Goal: Task Accomplishment & Management: Use online tool/utility

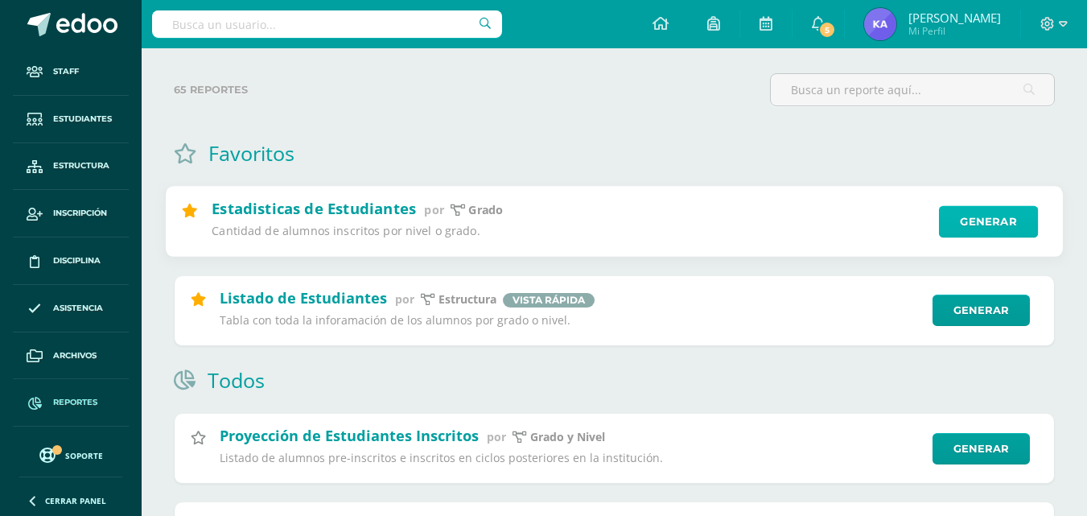
click at [964, 216] on link "Generar" at bounding box center [988, 222] width 99 height 32
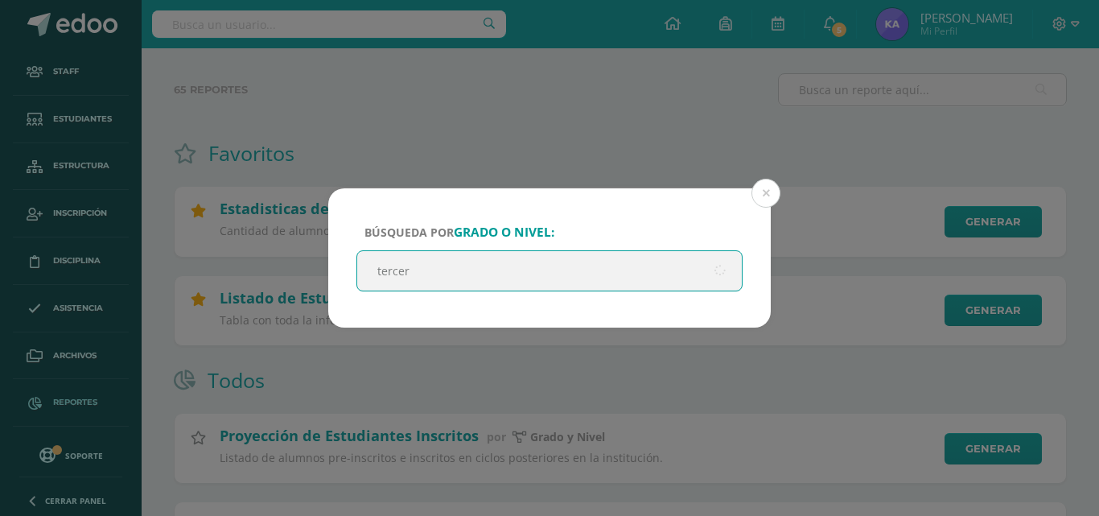
type input "tercero"
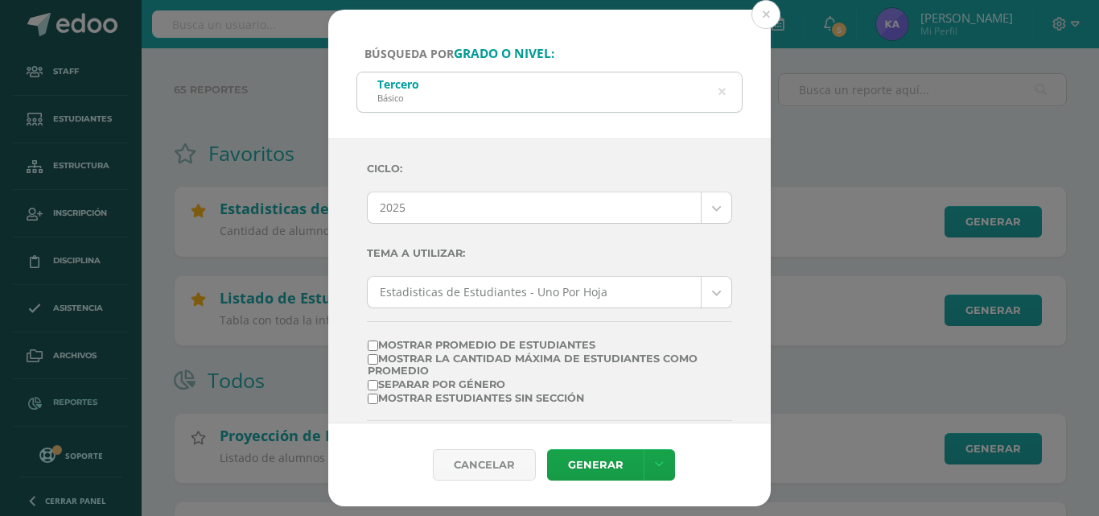
click at [468, 97] on div "Tercero Básico" at bounding box center [549, 90] width 385 height 36
drag, startPoint x: 769, startPoint y: 12, endPoint x: 627, endPoint y: 46, distance: 146.4
click at [770, 12] on button at bounding box center [766, 14] width 29 height 29
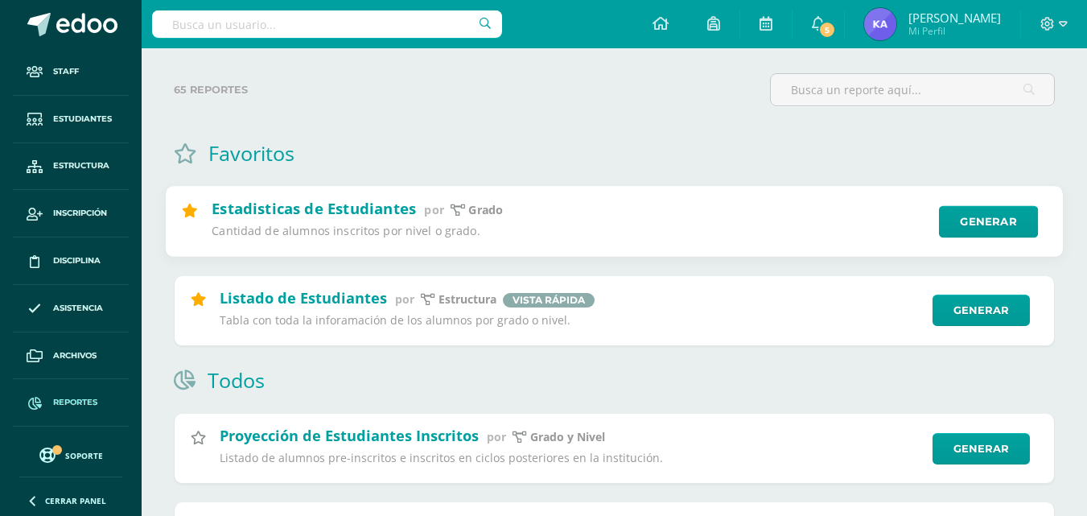
click at [984, 202] on div "Estadisticas de Estudiantes por Grado Cantidad de alumnos inscritos por nivel o…" at bounding box center [614, 223] width 899 height 72
click at [967, 225] on link "Generar" at bounding box center [988, 222] width 99 height 32
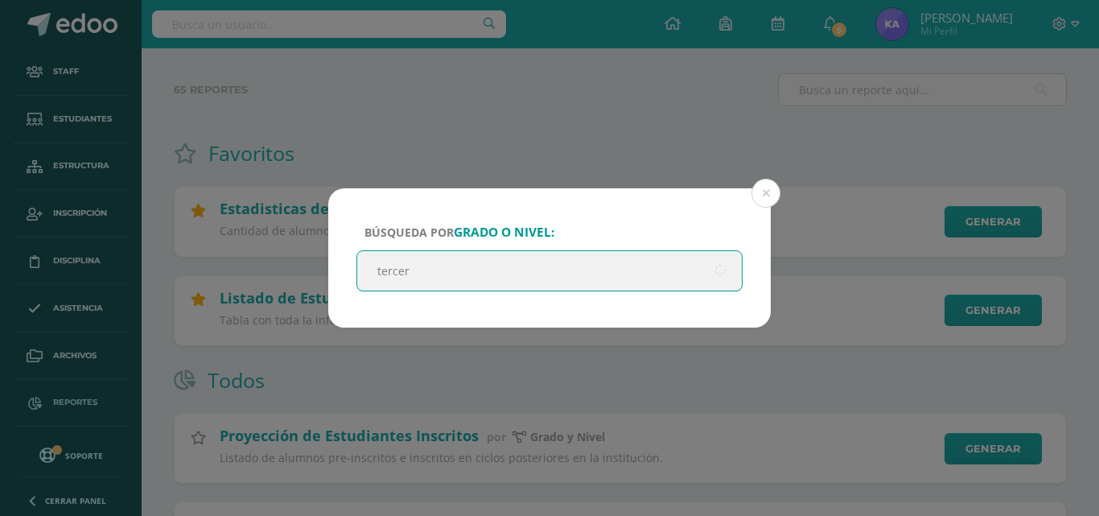
type input "tercero"
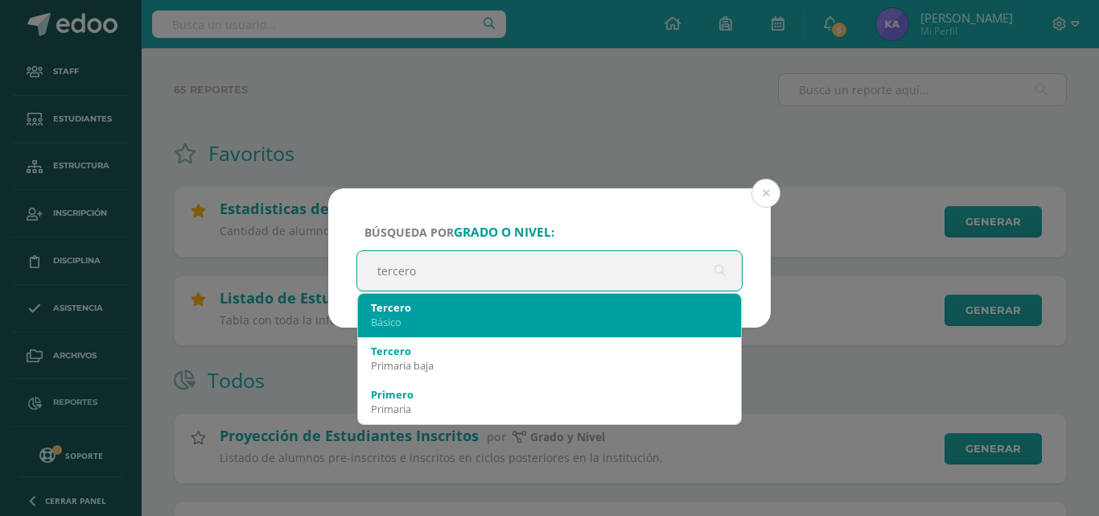
click at [423, 308] on div "Tercero" at bounding box center [549, 307] width 357 height 14
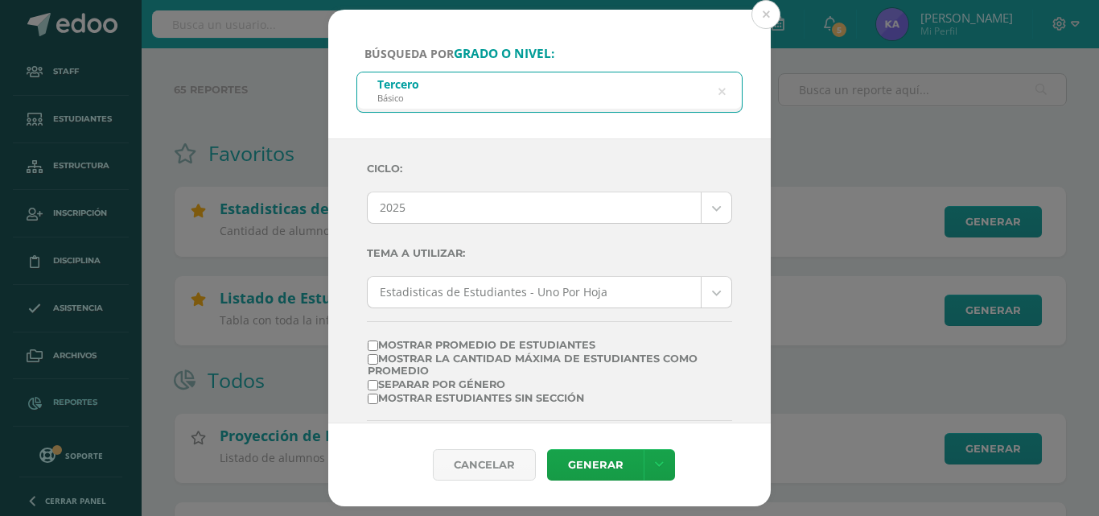
scroll to position [27, 0]
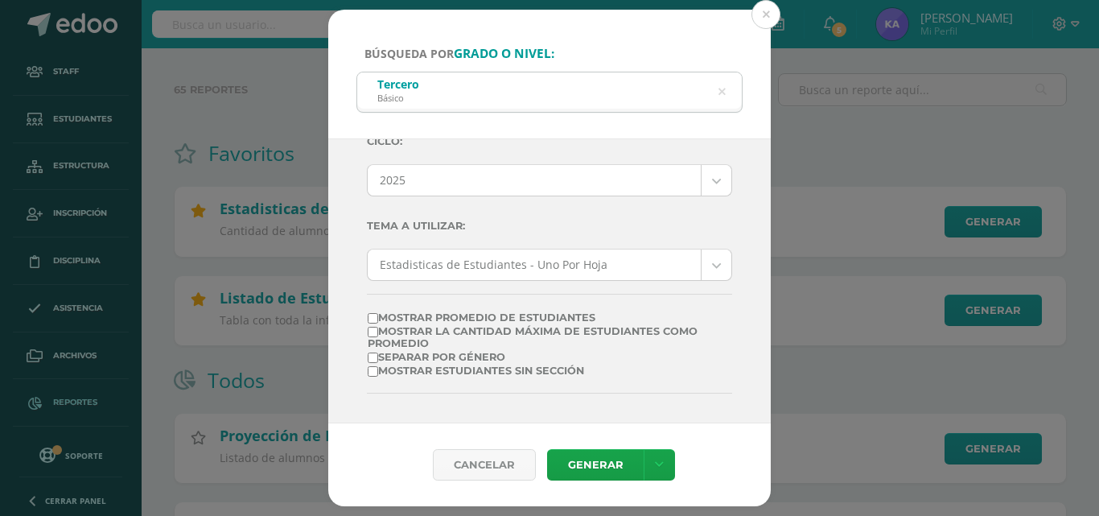
click at [371, 330] on input "Mostrar la Cantidad Máxima de Estudiantes como Promedio" at bounding box center [373, 332] width 10 height 10
checkbox input "false"
click at [601, 465] on link "Generar" at bounding box center [595, 464] width 97 height 31
click at [767, 11] on button at bounding box center [766, 14] width 29 height 29
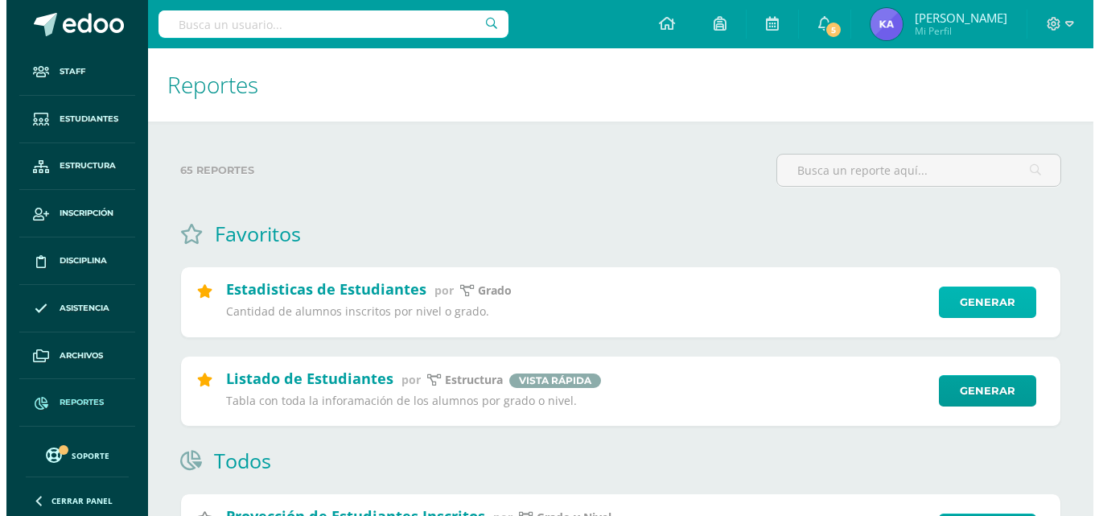
scroll to position [80, 0]
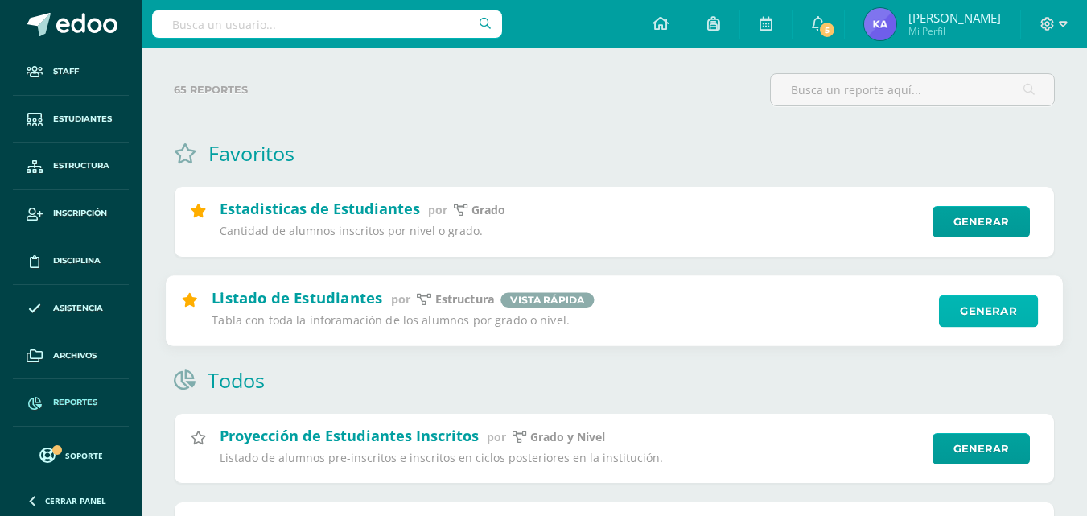
click at [992, 310] on link "Generar" at bounding box center [988, 311] width 99 height 32
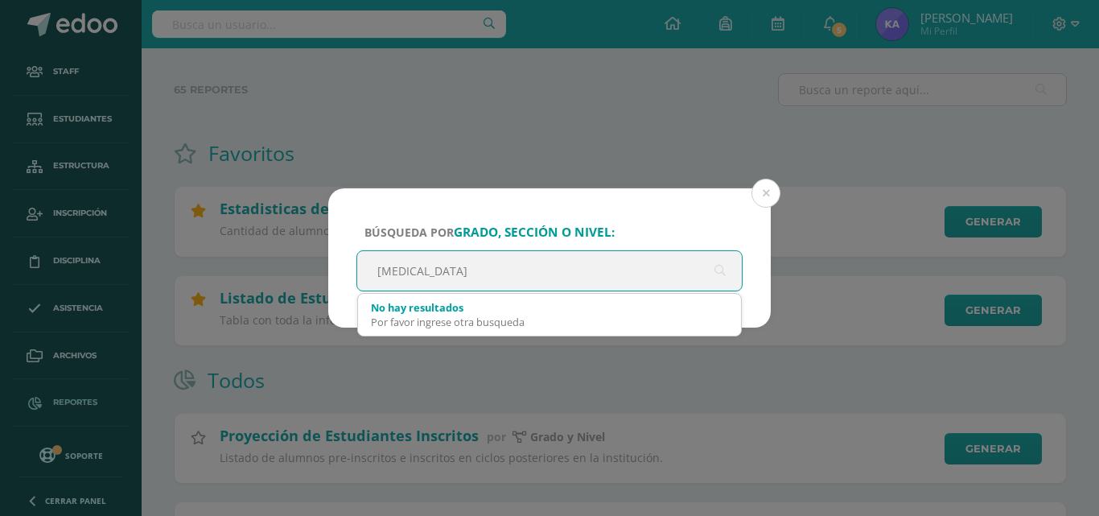
type input "t"
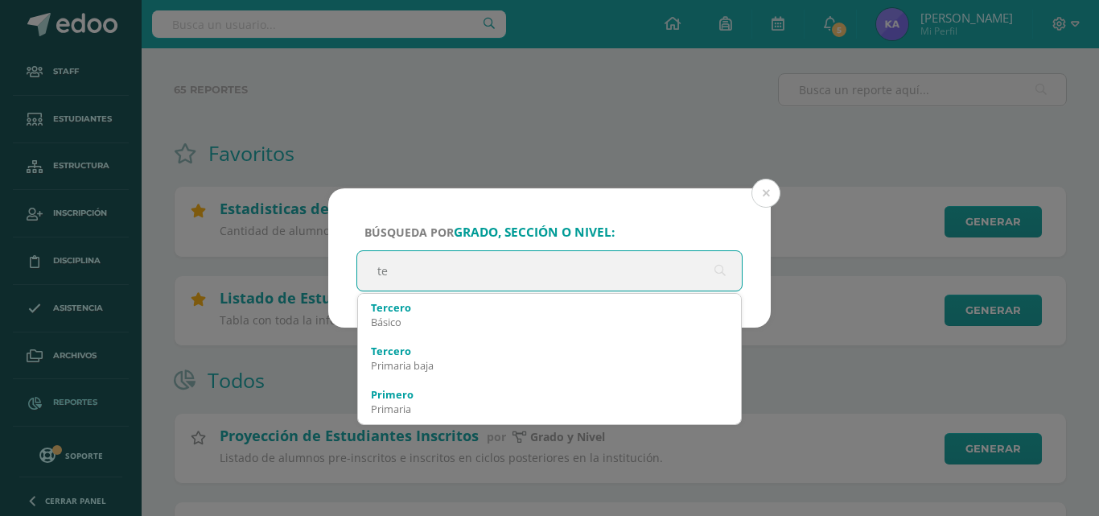
type input "t"
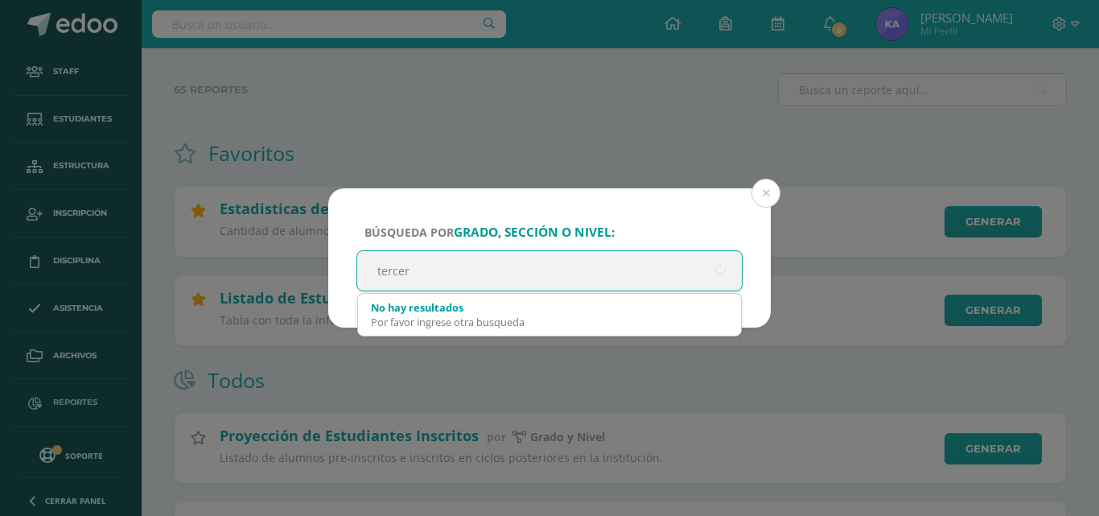
type input "tercero"
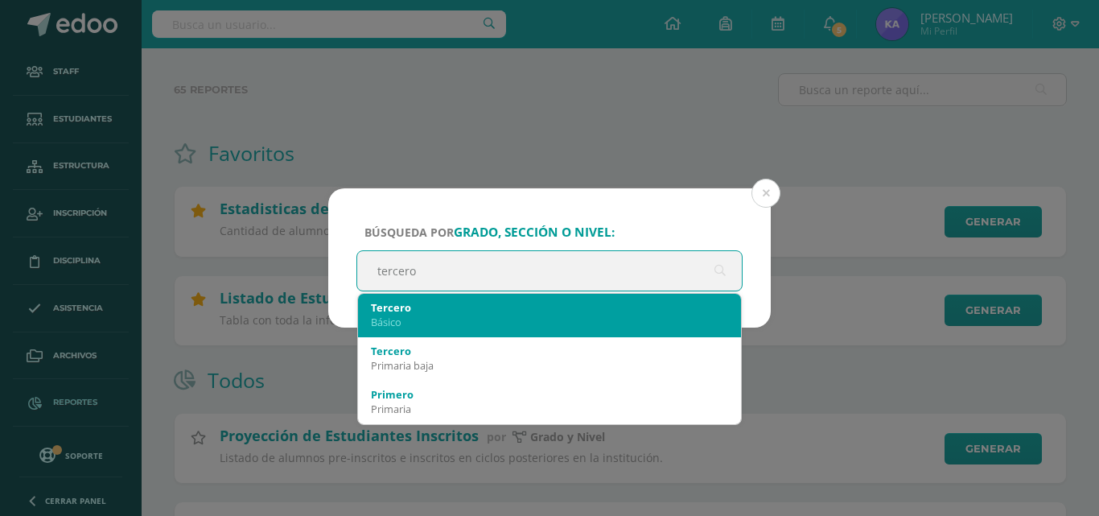
click at [462, 319] on div "Básico" at bounding box center [549, 322] width 357 height 14
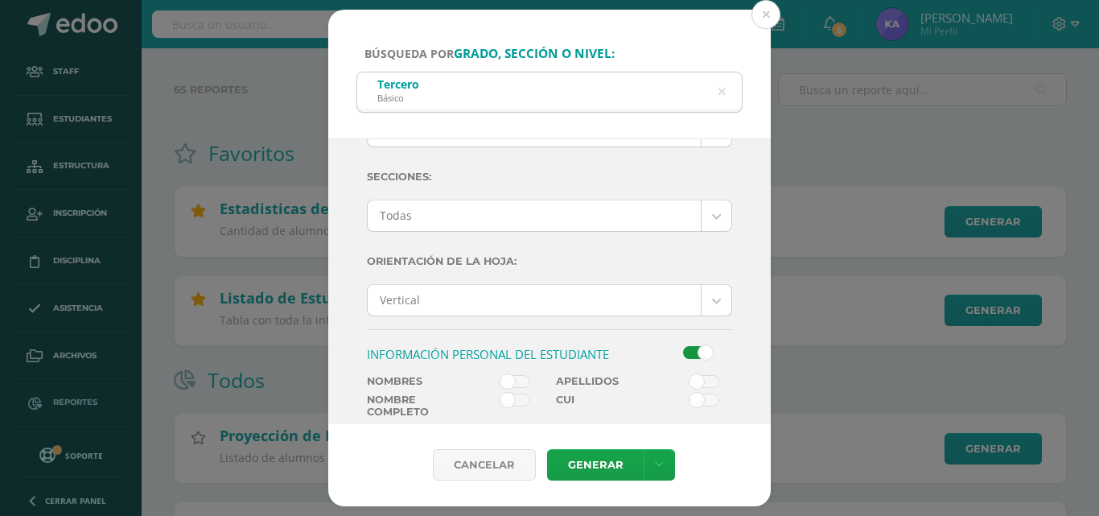
scroll to position [241, 0]
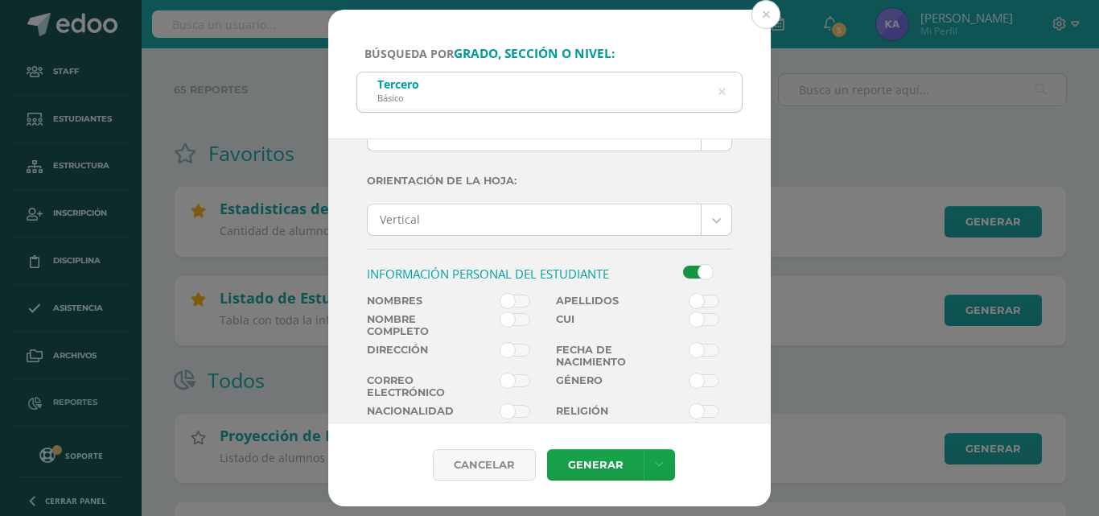
click at [517, 302] on span at bounding box center [516, 301] width 30 height 13
click at [0, 0] on input "checkbox" at bounding box center [0, 0] width 0 height 0
click at [695, 299] on span at bounding box center [705, 301] width 30 height 13
click at [0, 0] on input "checkbox" at bounding box center [0, 0] width 0 height 0
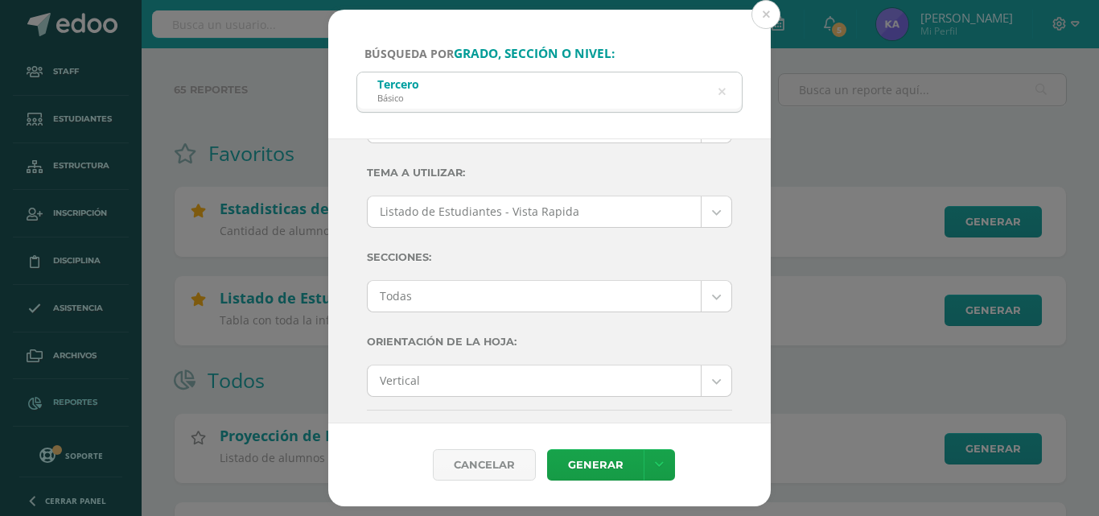
scroll to position [161, 0]
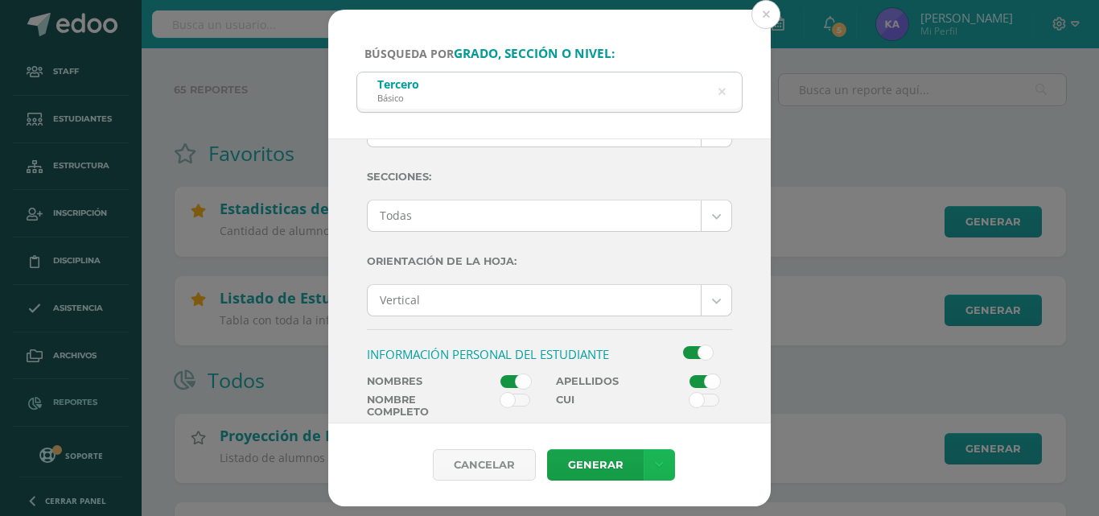
click at [658, 468] on icon at bounding box center [659, 465] width 9 height 14
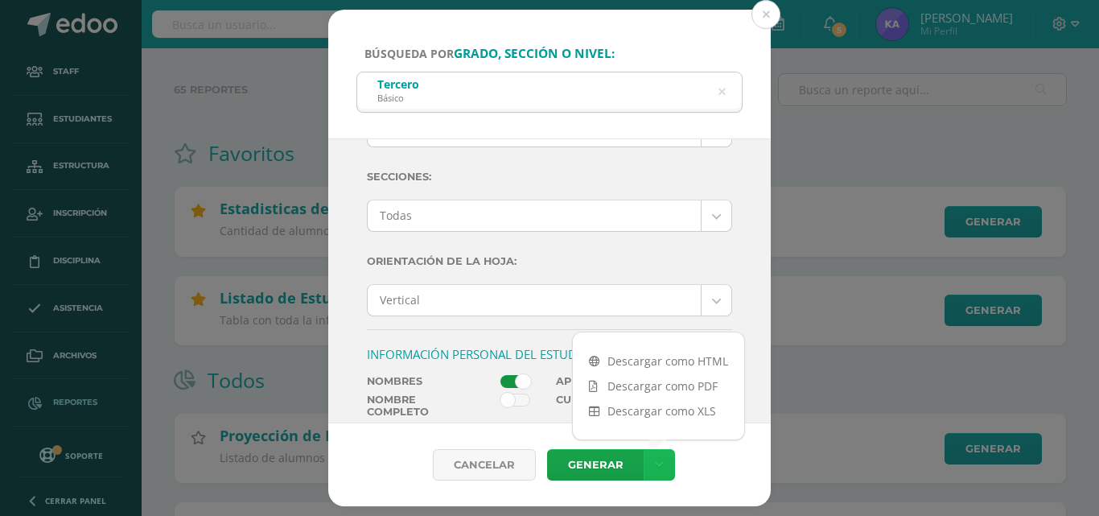
click at [658, 468] on icon at bounding box center [659, 465] width 9 height 14
click at [433, 255] on label "Orientación de la hoja:" at bounding box center [549, 261] width 365 height 33
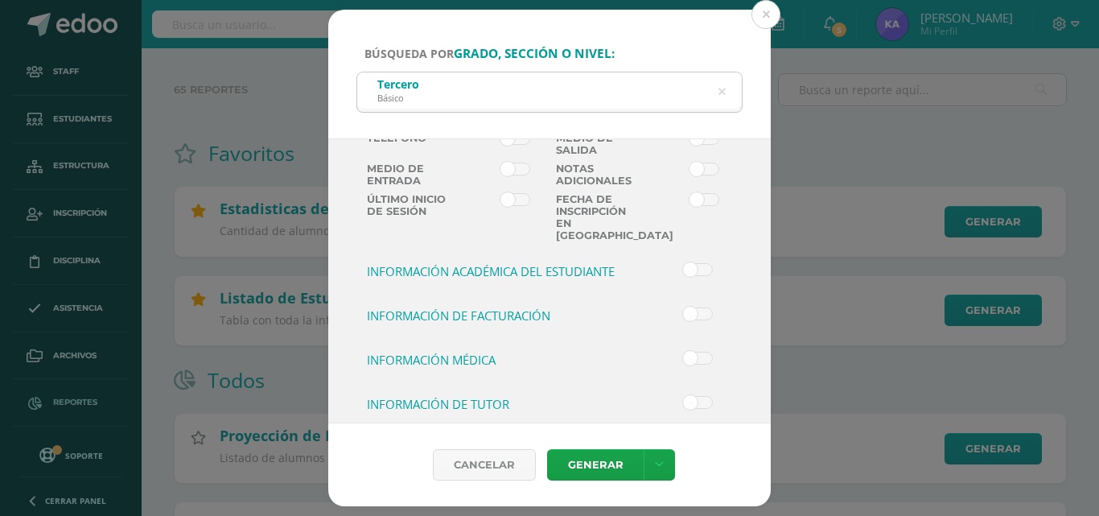
scroll to position [566, 0]
click at [655, 467] on icon at bounding box center [659, 465] width 9 height 14
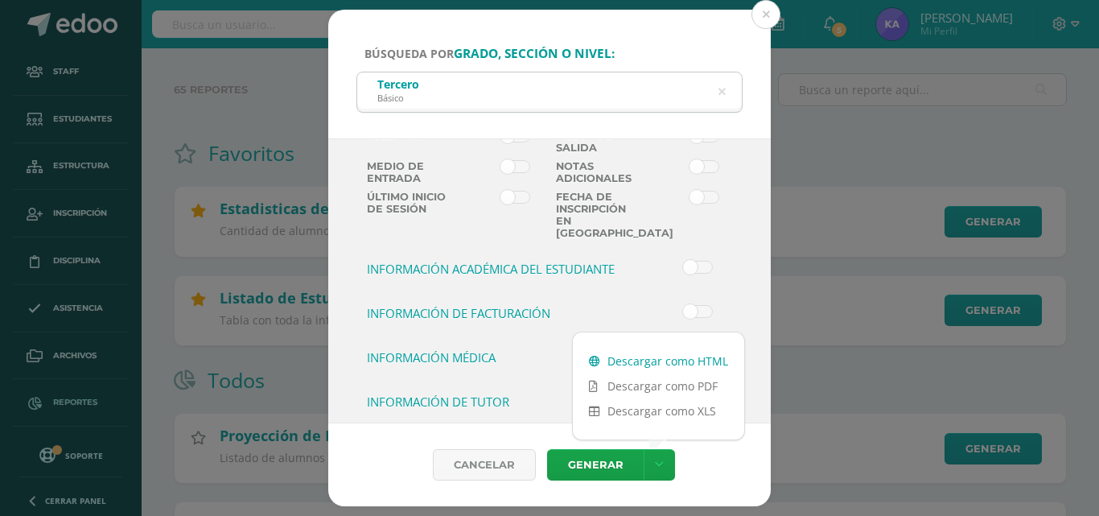
click at [670, 359] on link "Descargar como HTML" at bounding box center [658, 361] width 171 height 25
click at [575, 319] on div "Información de facturación" at bounding box center [503, 319] width 284 height 29
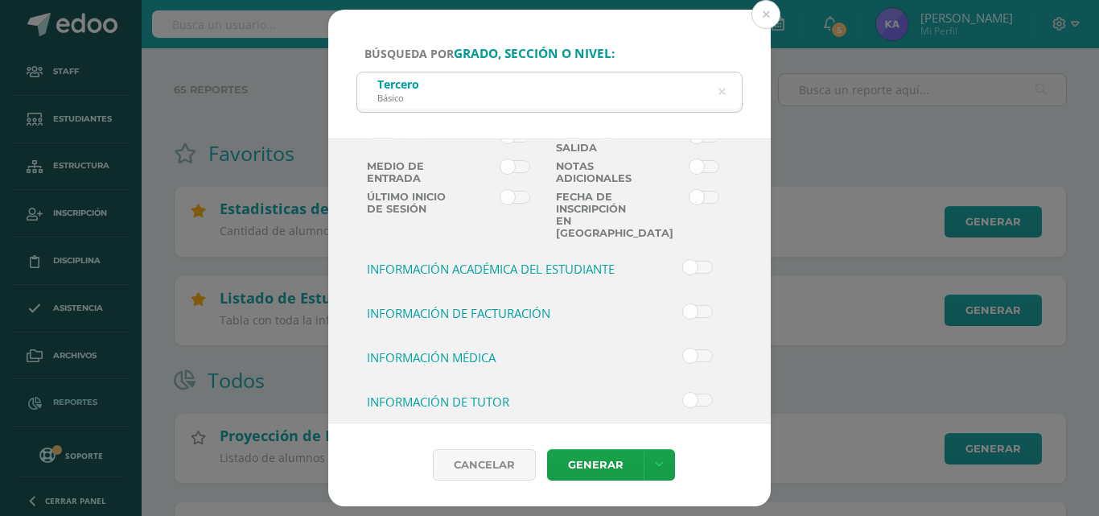
click at [683, 261] on span at bounding box center [698, 267] width 30 height 13
click at [0, 0] on input "checkbox" at bounding box center [0, 0] width 0 height 0
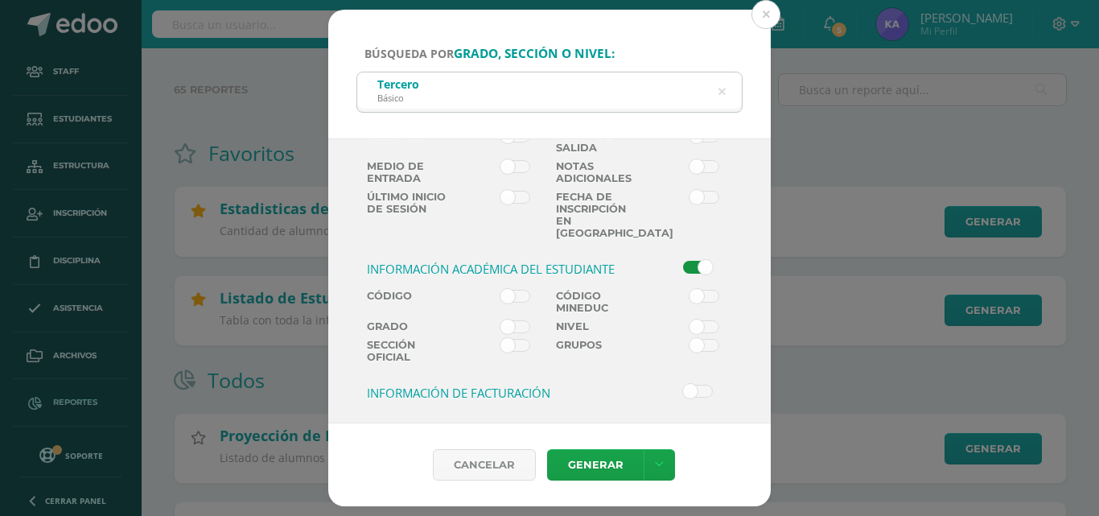
click at [501, 320] on span at bounding box center [516, 326] width 30 height 13
click at [0, 0] on input "checkbox" at bounding box center [0, 0] width 0 height 0
click at [502, 339] on span at bounding box center [516, 345] width 30 height 13
click at [0, 0] on input "checkbox" at bounding box center [0, 0] width 0 height 0
click at [661, 455] on link at bounding box center [659, 464] width 31 height 31
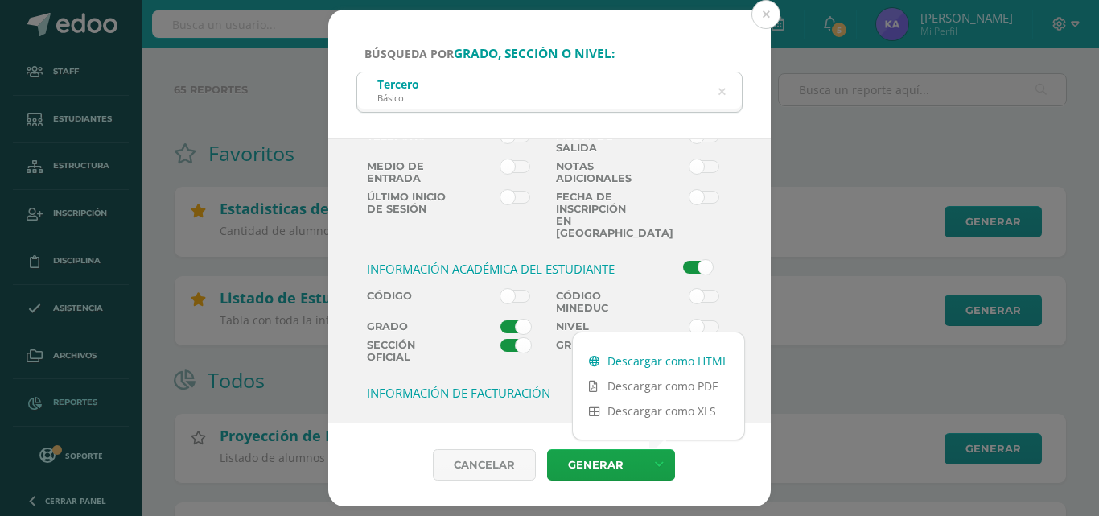
click at [642, 361] on link "Descargar como HTML" at bounding box center [658, 361] width 171 height 25
